Goal: Information Seeking & Learning: Learn about a topic

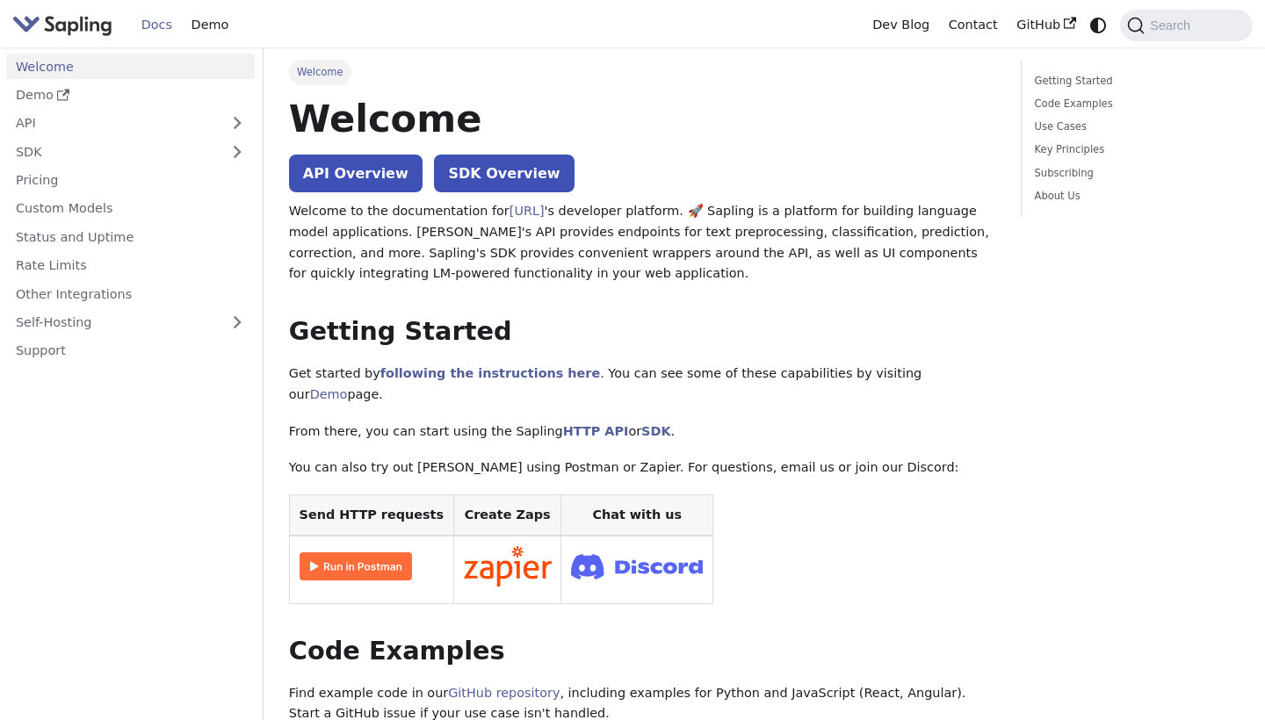
click at [437, 202] on p "Welcome to the documentation for [URL] 's developer platform. 🚀 Sapling is a pl…" at bounding box center [642, 242] width 707 height 83
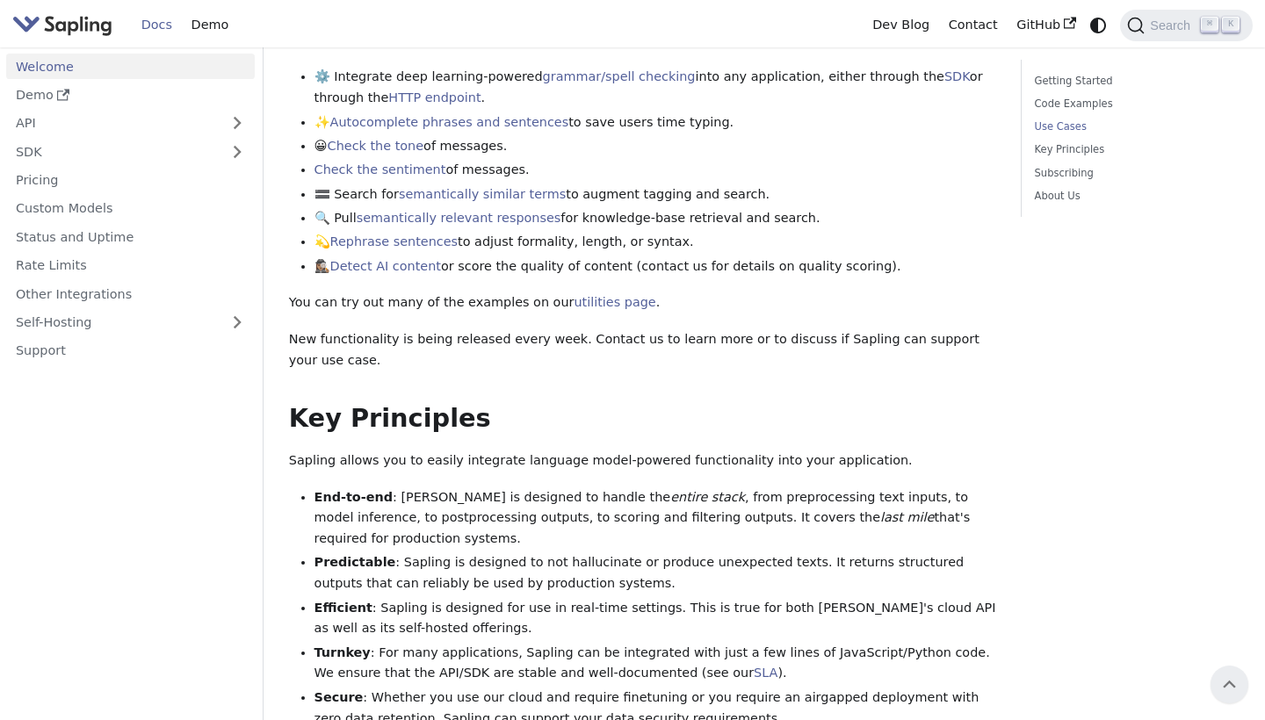
scroll to position [757, 0]
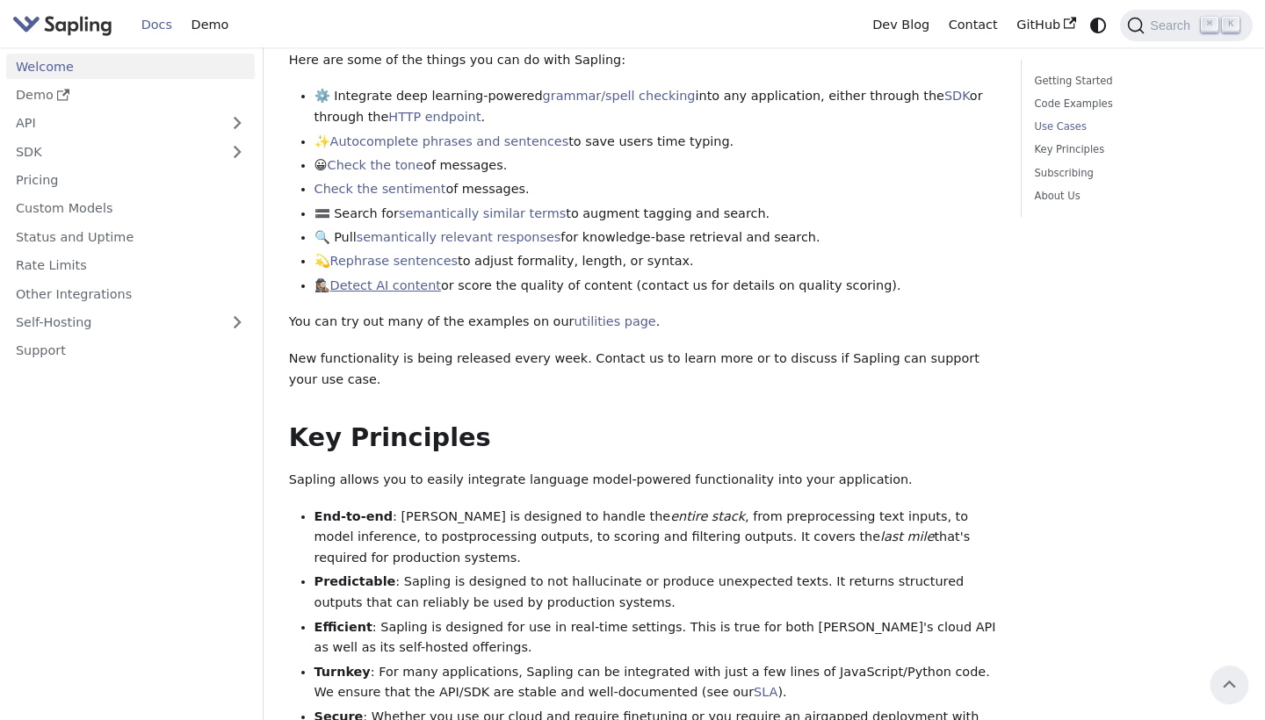
click at [430, 278] on link "Detect AI content" at bounding box center [385, 285] width 111 height 14
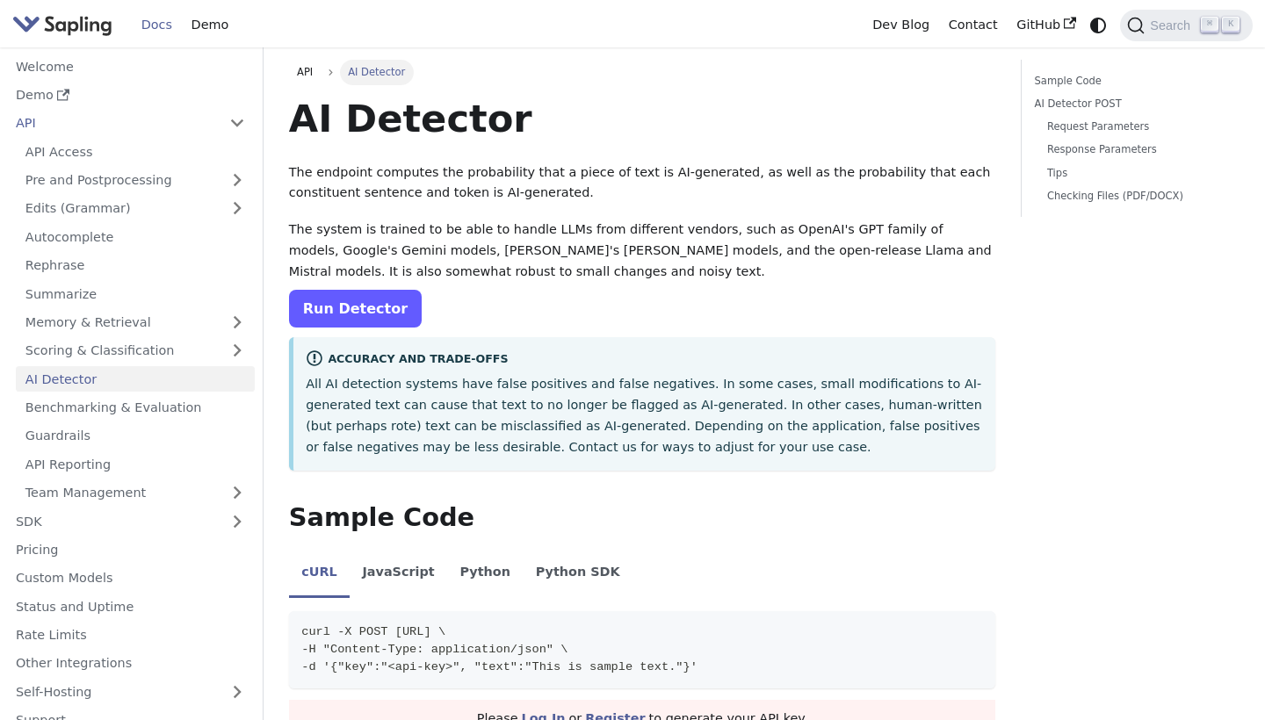
click at [394, 301] on link "Run Detector" at bounding box center [355, 309] width 133 height 38
